Goal: Task Accomplishment & Management: Manage account settings

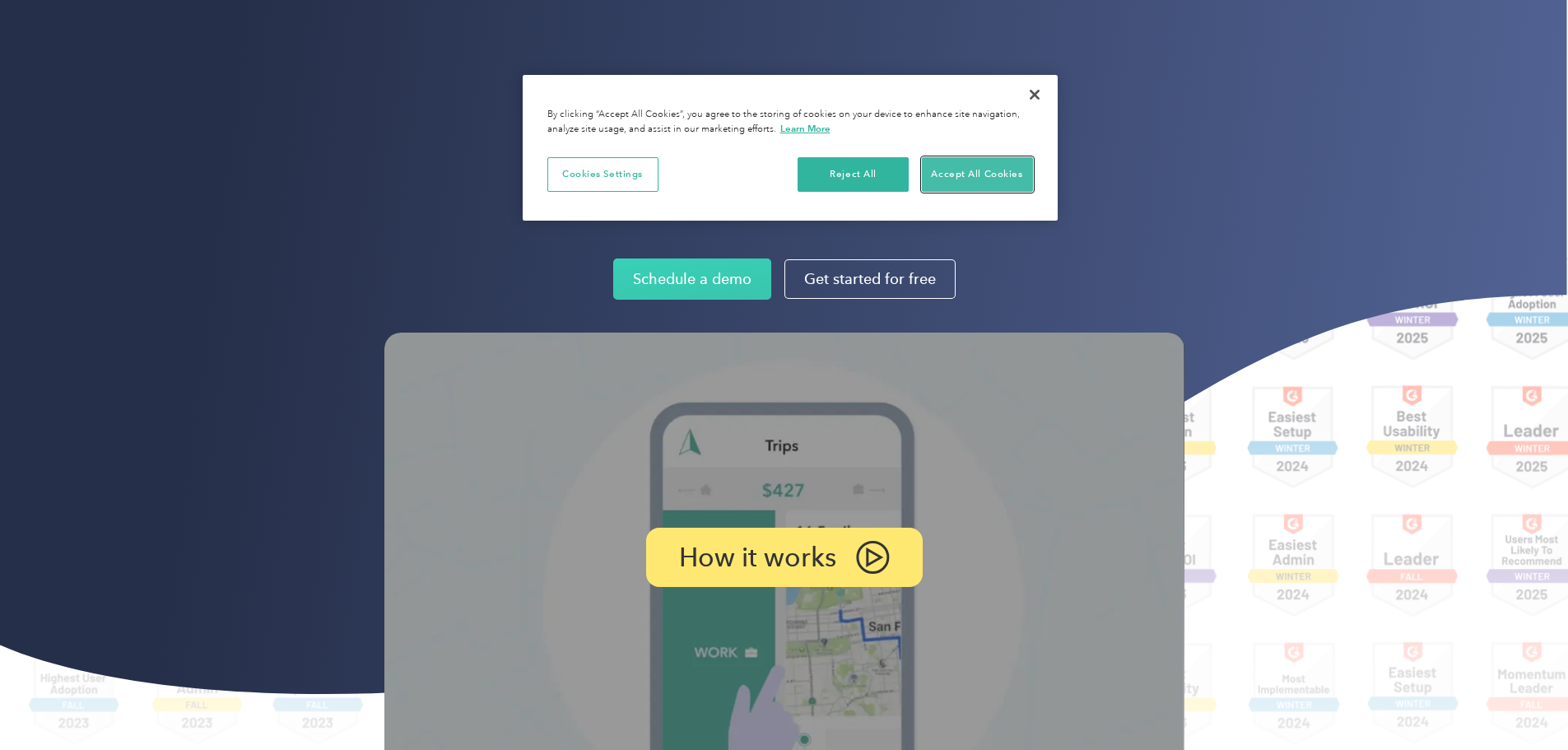
click at [959, 170] on button "Accept All Cookies" at bounding box center [978, 174] width 111 height 34
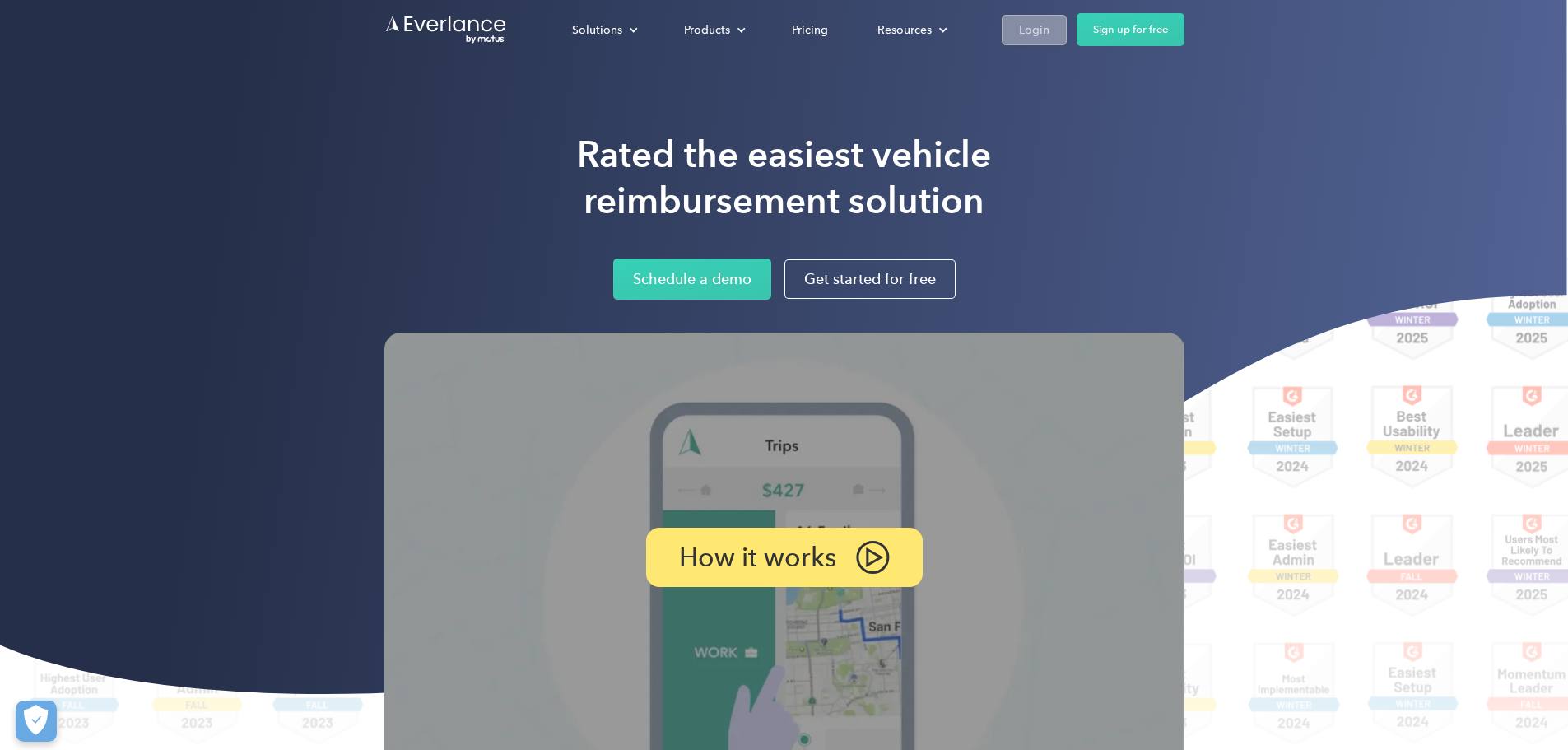
click at [1050, 29] on div "Login" at bounding box center [1034, 30] width 30 height 20
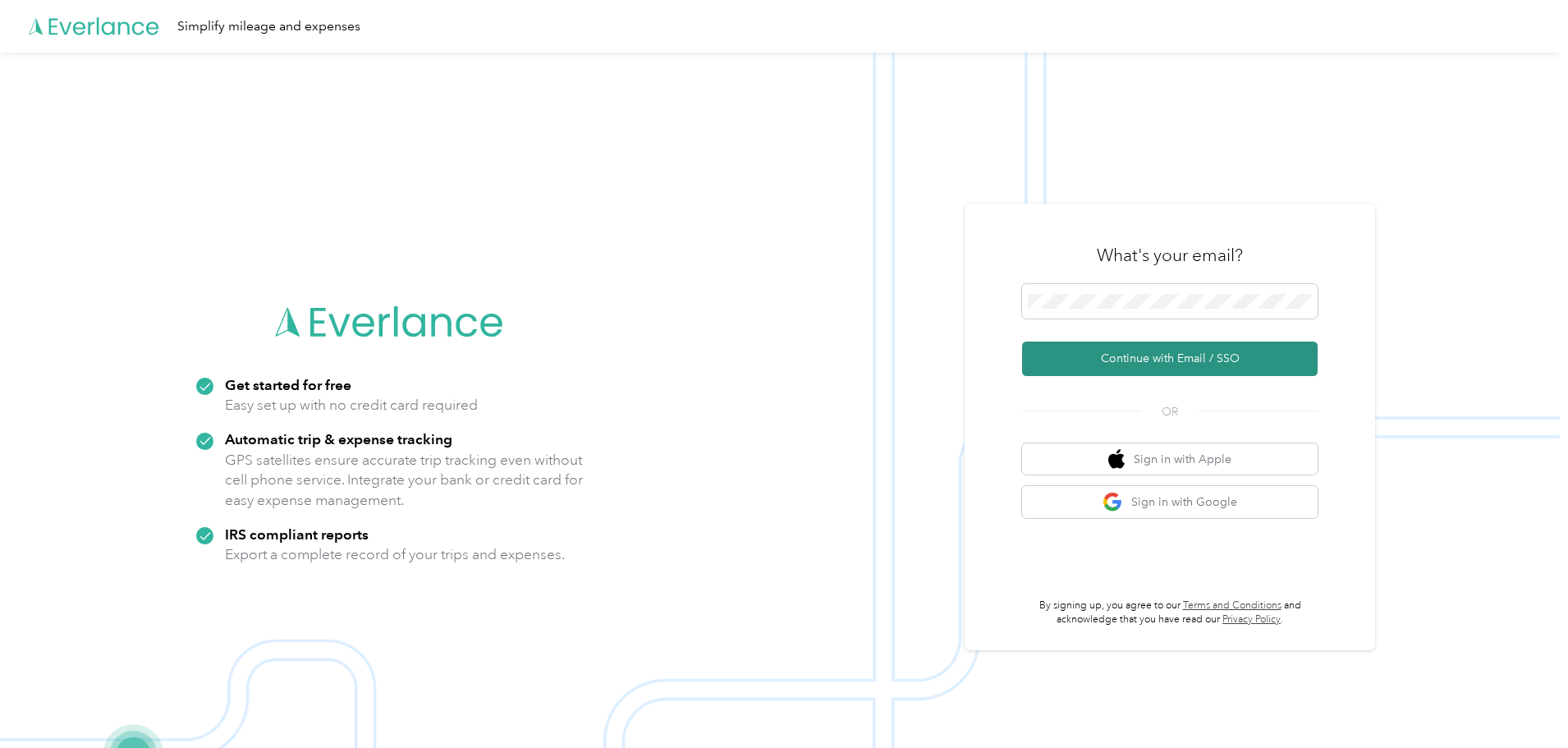
click at [1177, 362] on button "Continue with Email / SSO" at bounding box center [1169, 358] width 296 height 34
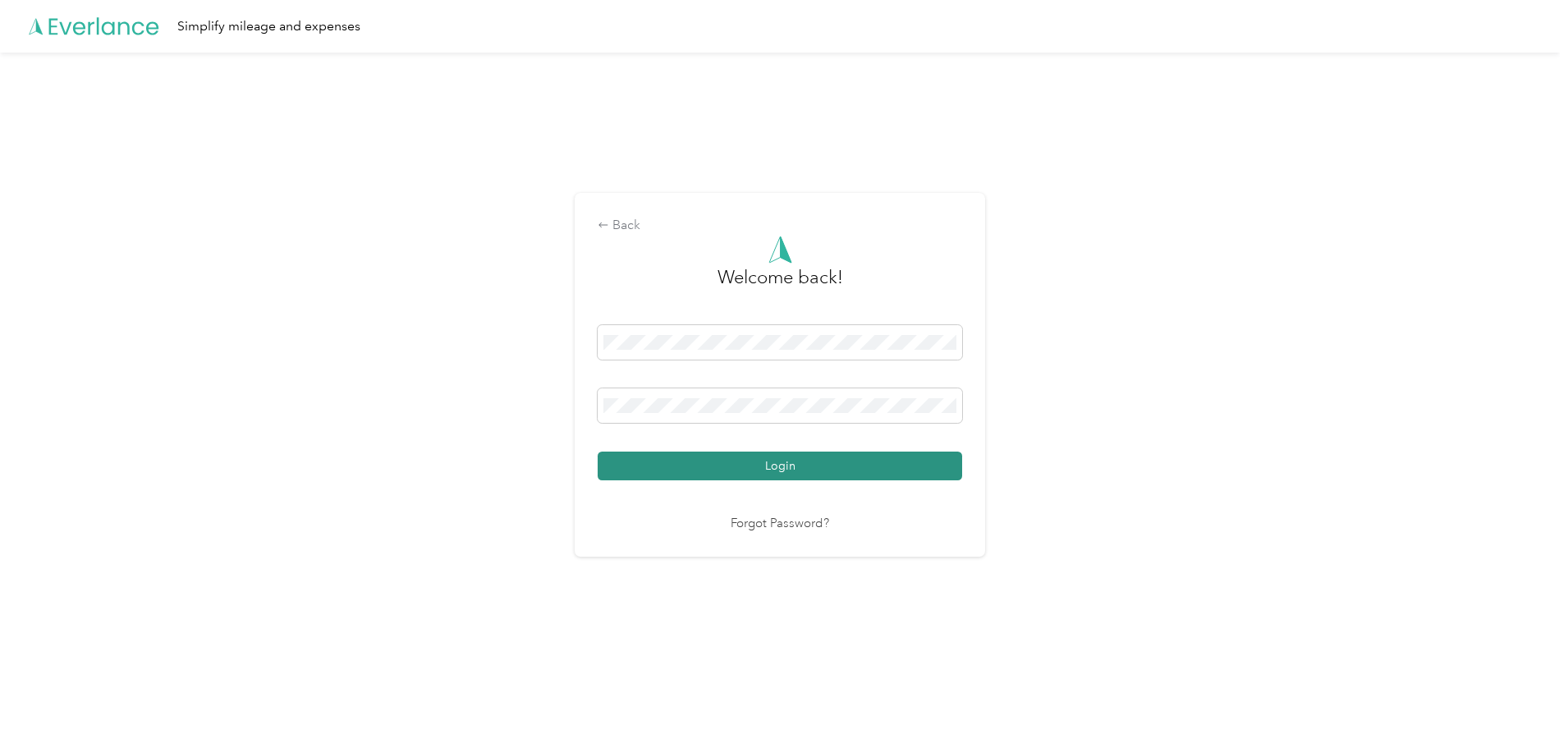
click at [796, 457] on button "Login" at bounding box center [780, 465] width 365 height 29
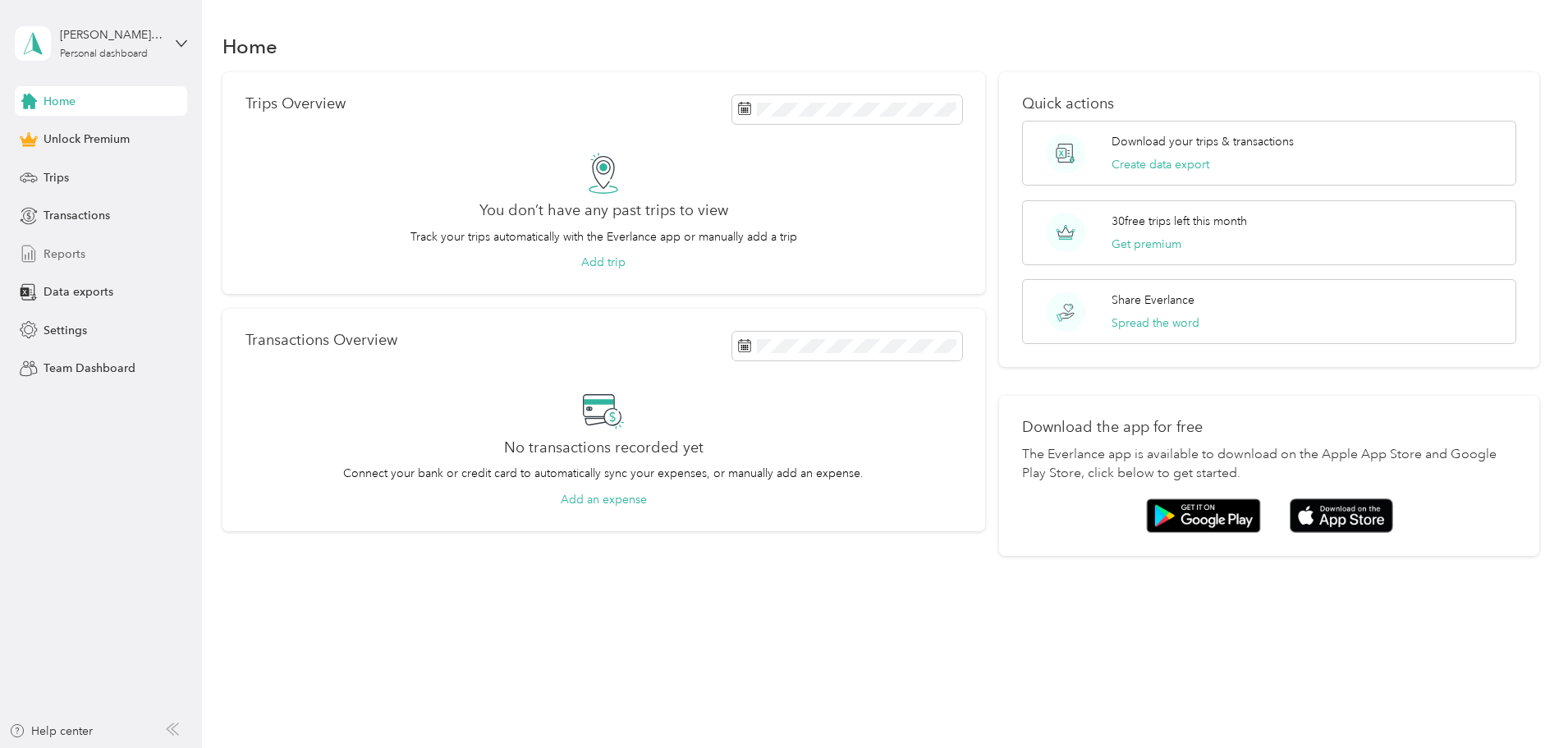
click at [68, 250] on span "Reports" at bounding box center [64, 254] width 41 height 18
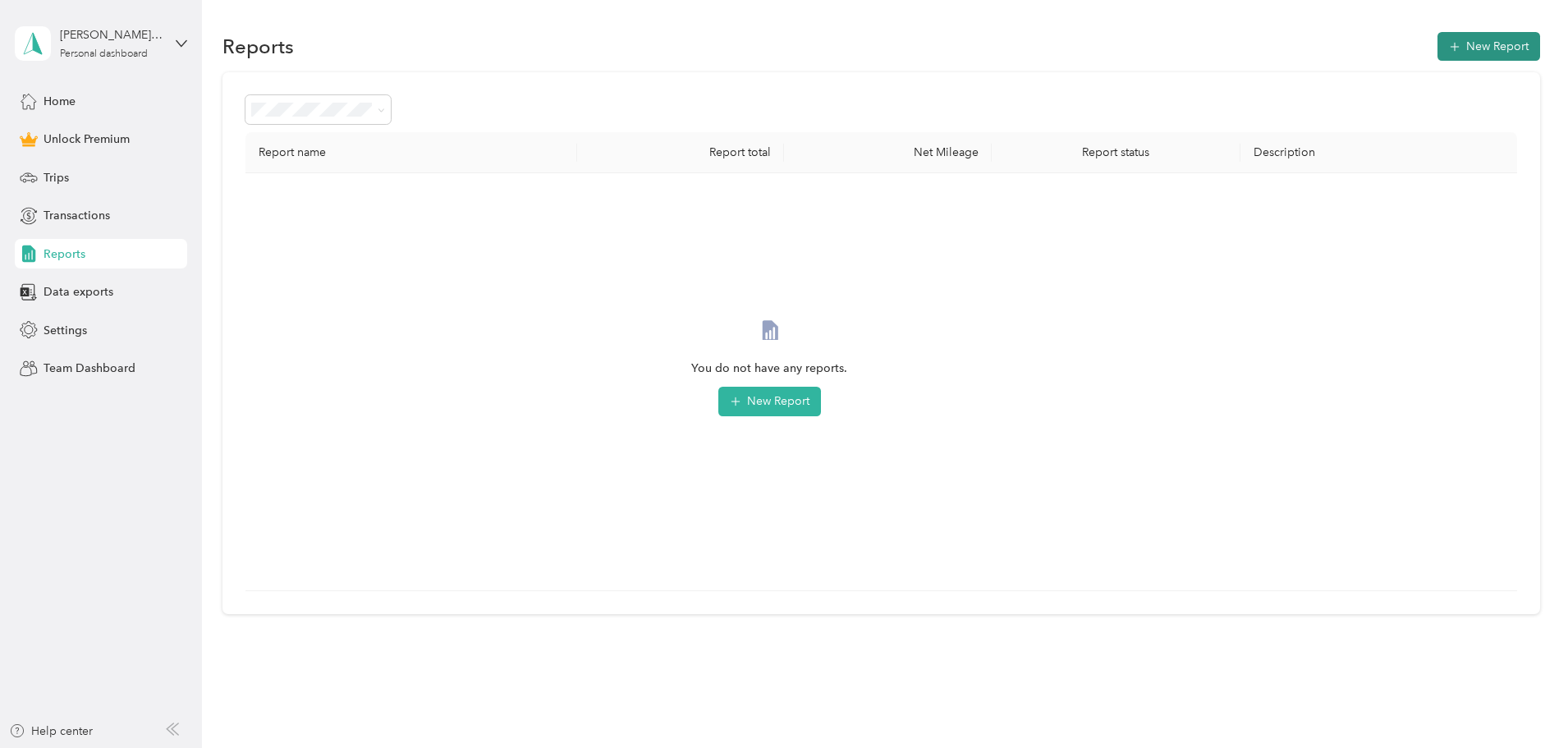
click at [1437, 46] on button "New Report" at bounding box center [1488, 46] width 102 height 29
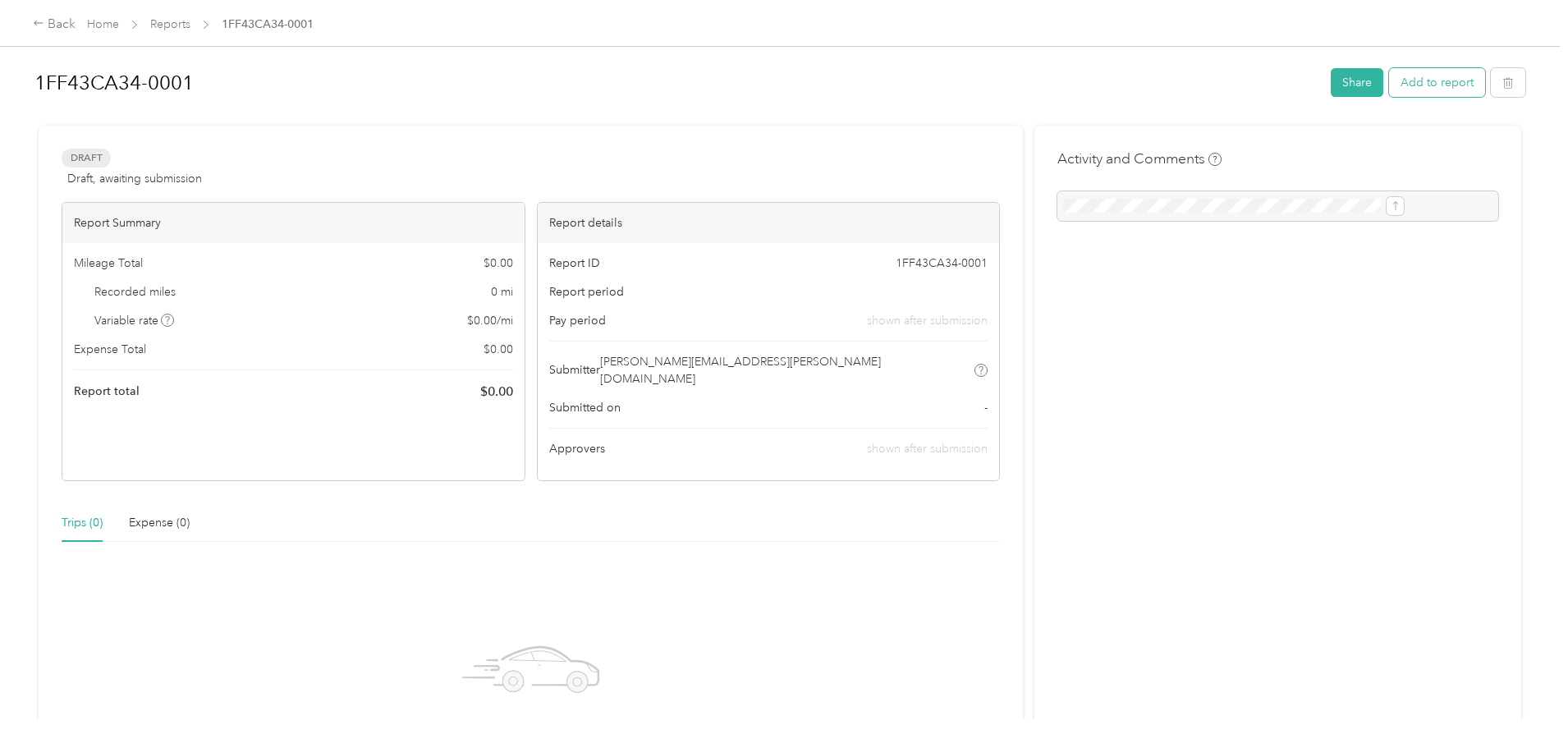
click at [1389, 90] on button "Add to report" at bounding box center [1437, 82] width 96 height 29
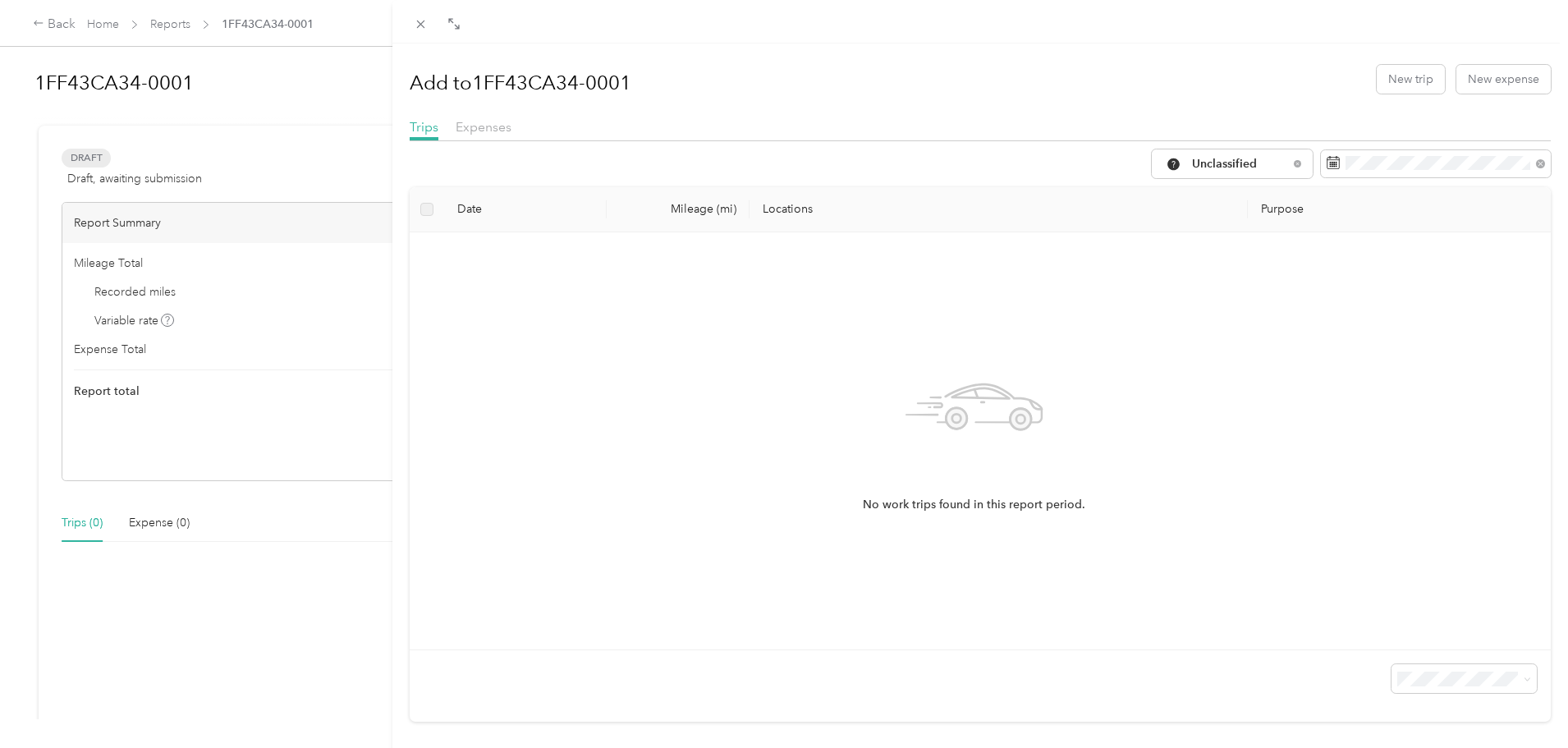
click at [172, 27] on div "Add to 1FF43CA34-0001 New trip New expense Trips Expenses Unclassified Date Mil…" at bounding box center [784, 374] width 1568 height 748
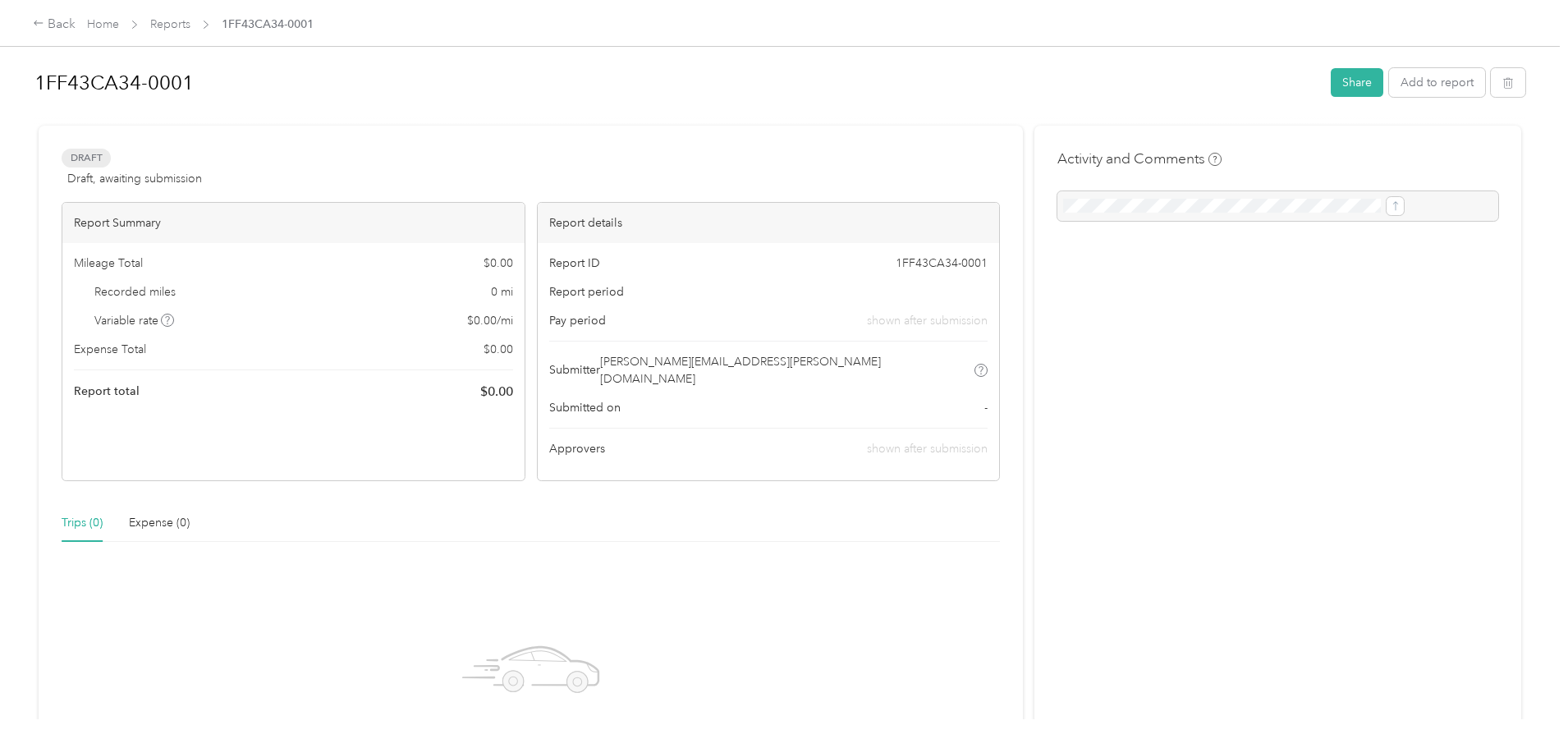
click at [44, 27] on icon at bounding box center [39, 23] width 11 height 11
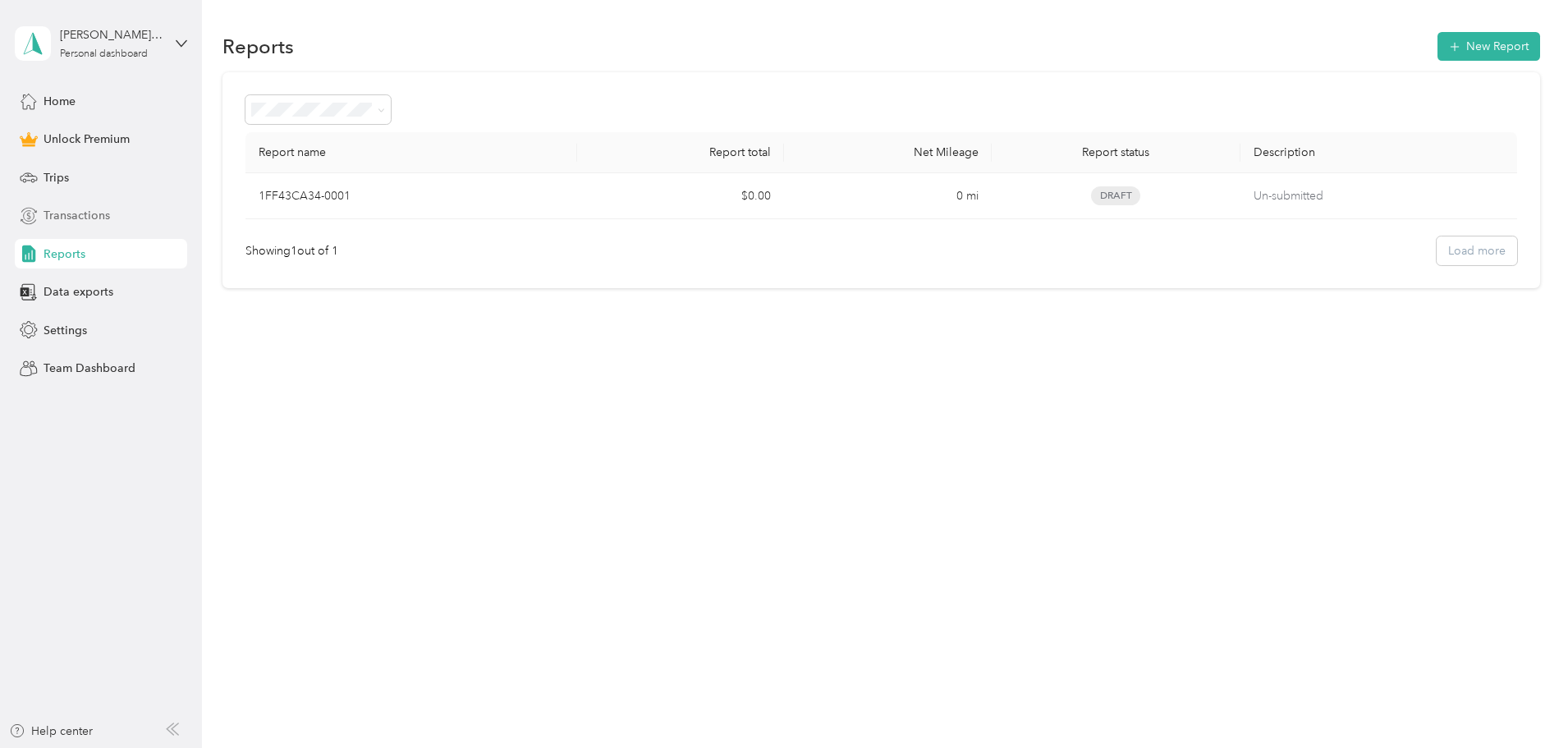
click at [72, 218] on span "Transactions" at bounding box center [76, 216] width 66 height 18
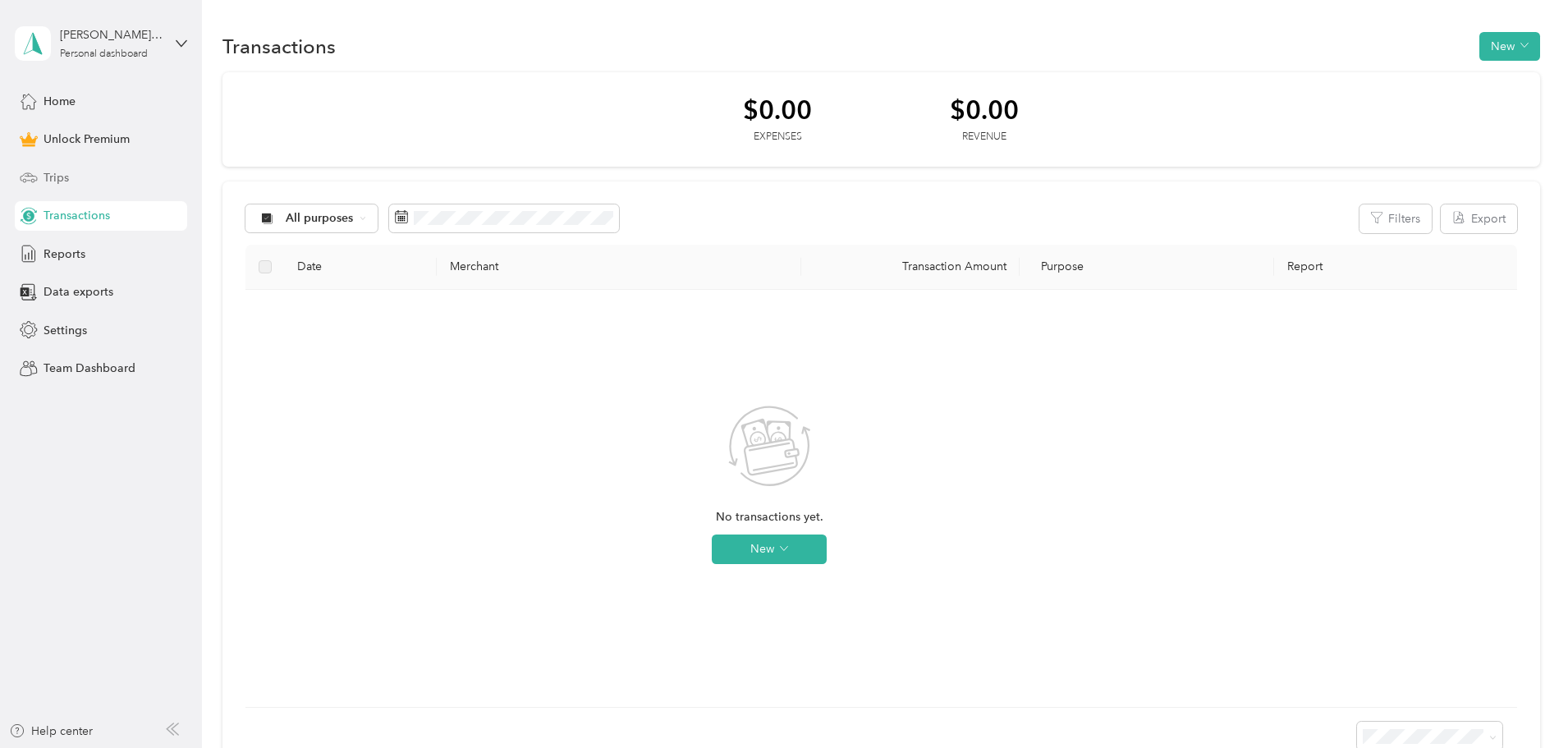
click at [70, 172] on div "Trips" at bounding box center [100, 178] width 172 height 29
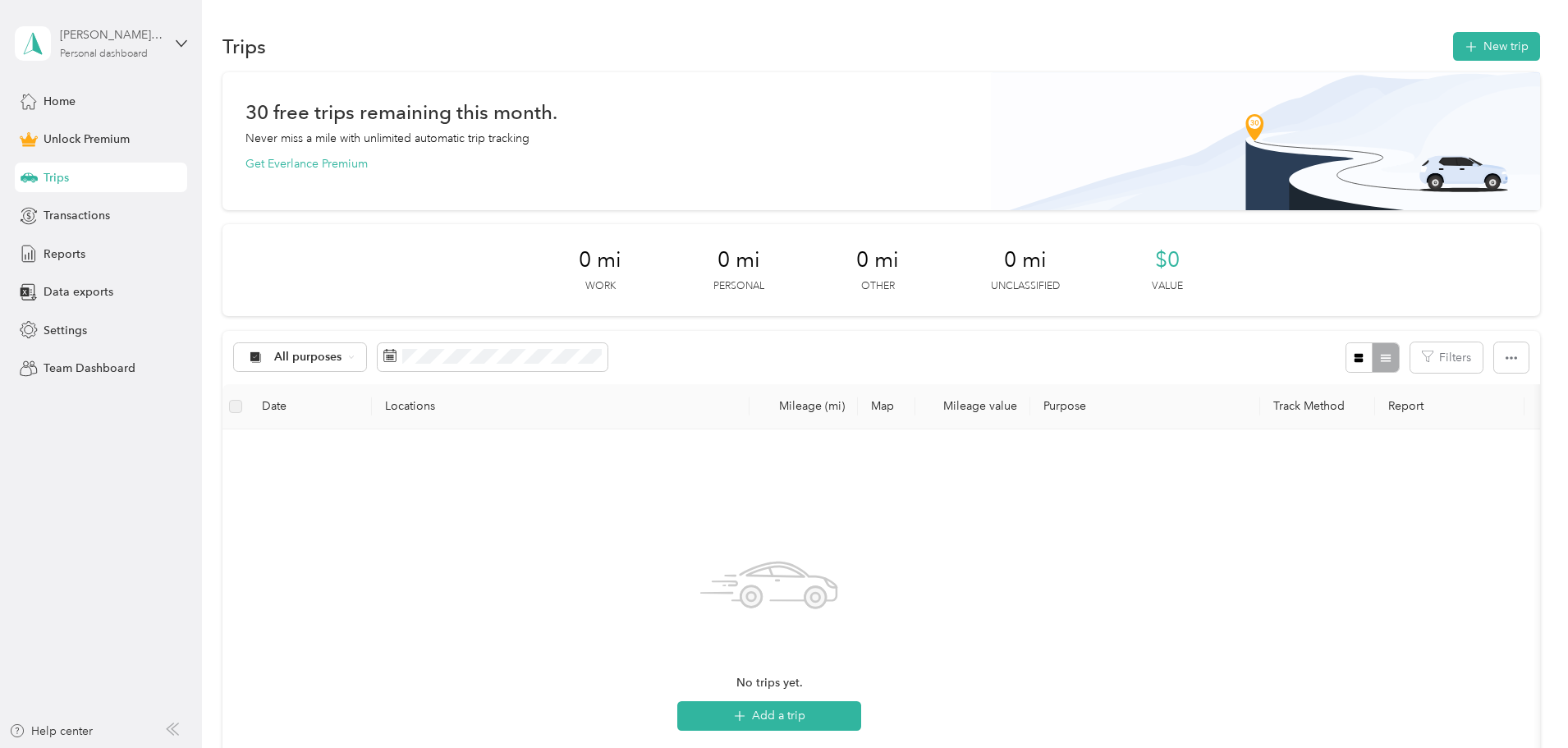
click at [120, 39] on div "[PERSON_NAME][EMAIL_ADDRESS][PERSON_NAME][DOMAIN_NAME]" at bounding box center [110, 35] width 102 height 18
click at [70, 135] on div "Log out" at bounding box center [61, 134] width 64 height 18
